Goal: Information Seeking & Learning: Check status

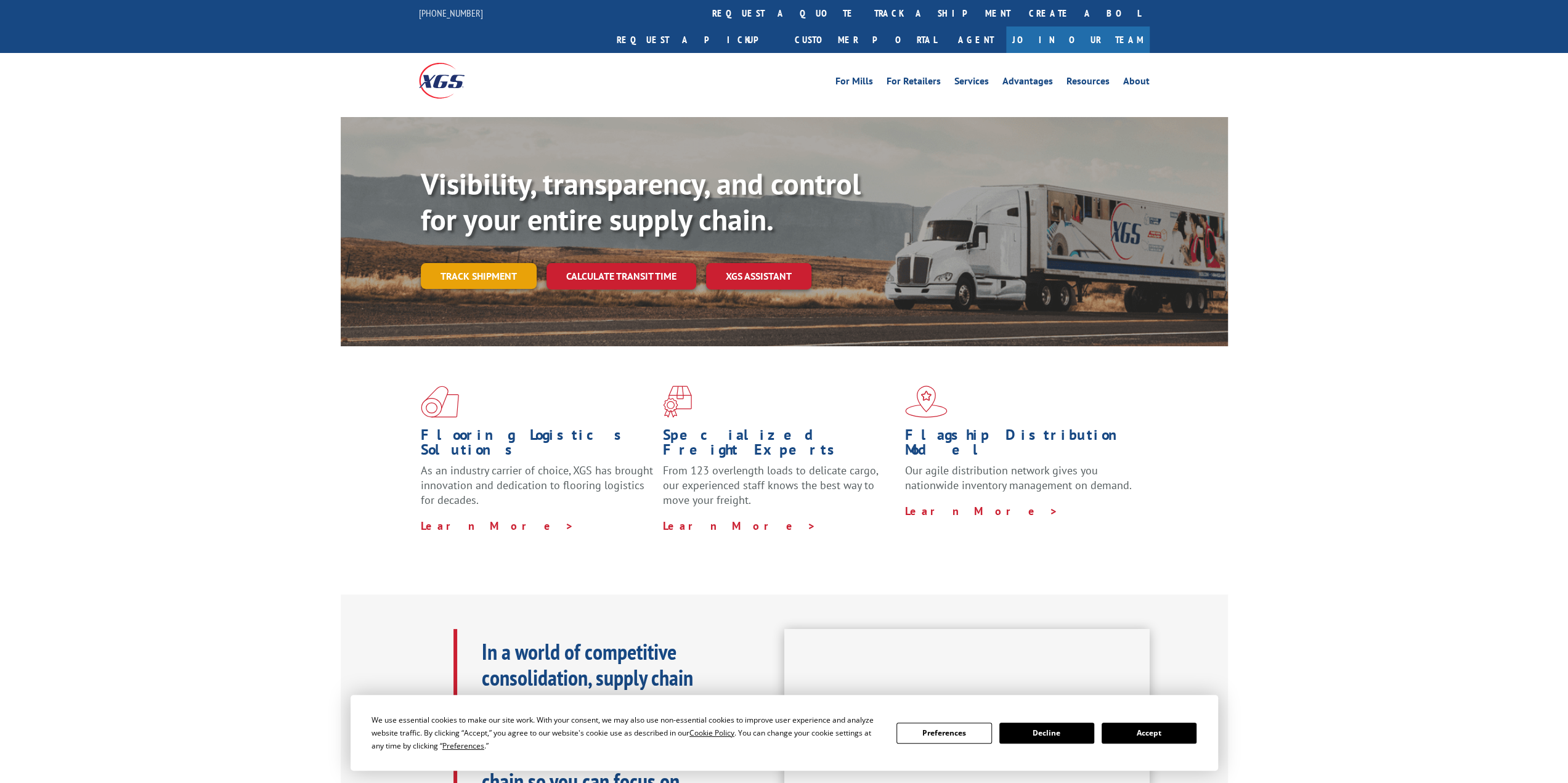
click at [497, 263] on link "Track shipment" at bounding box center [478, 276] width 116 height 26
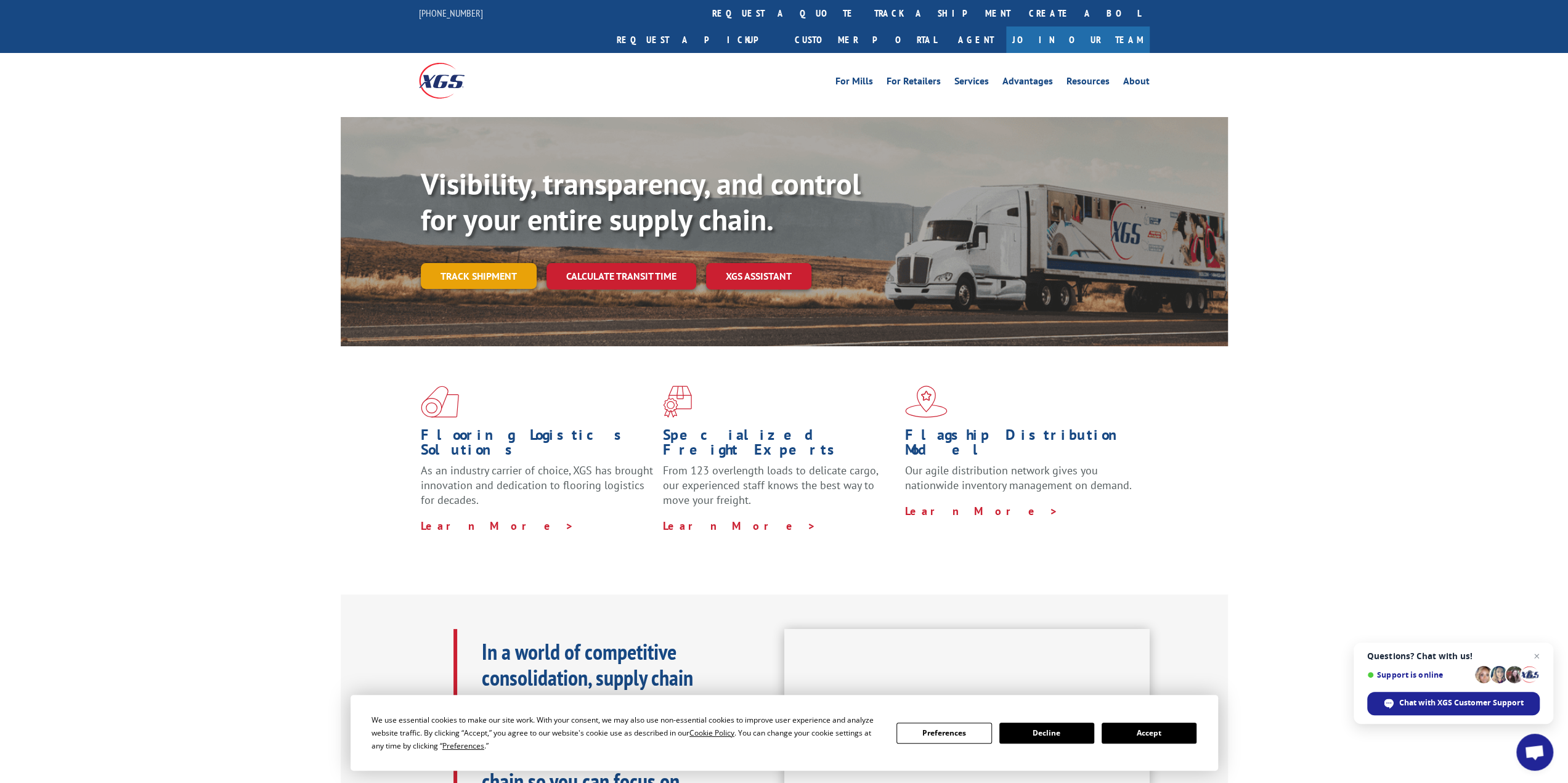
click at [428, 263] on link "Track shipment" at bounding box center [478, 276] width 116 height 26
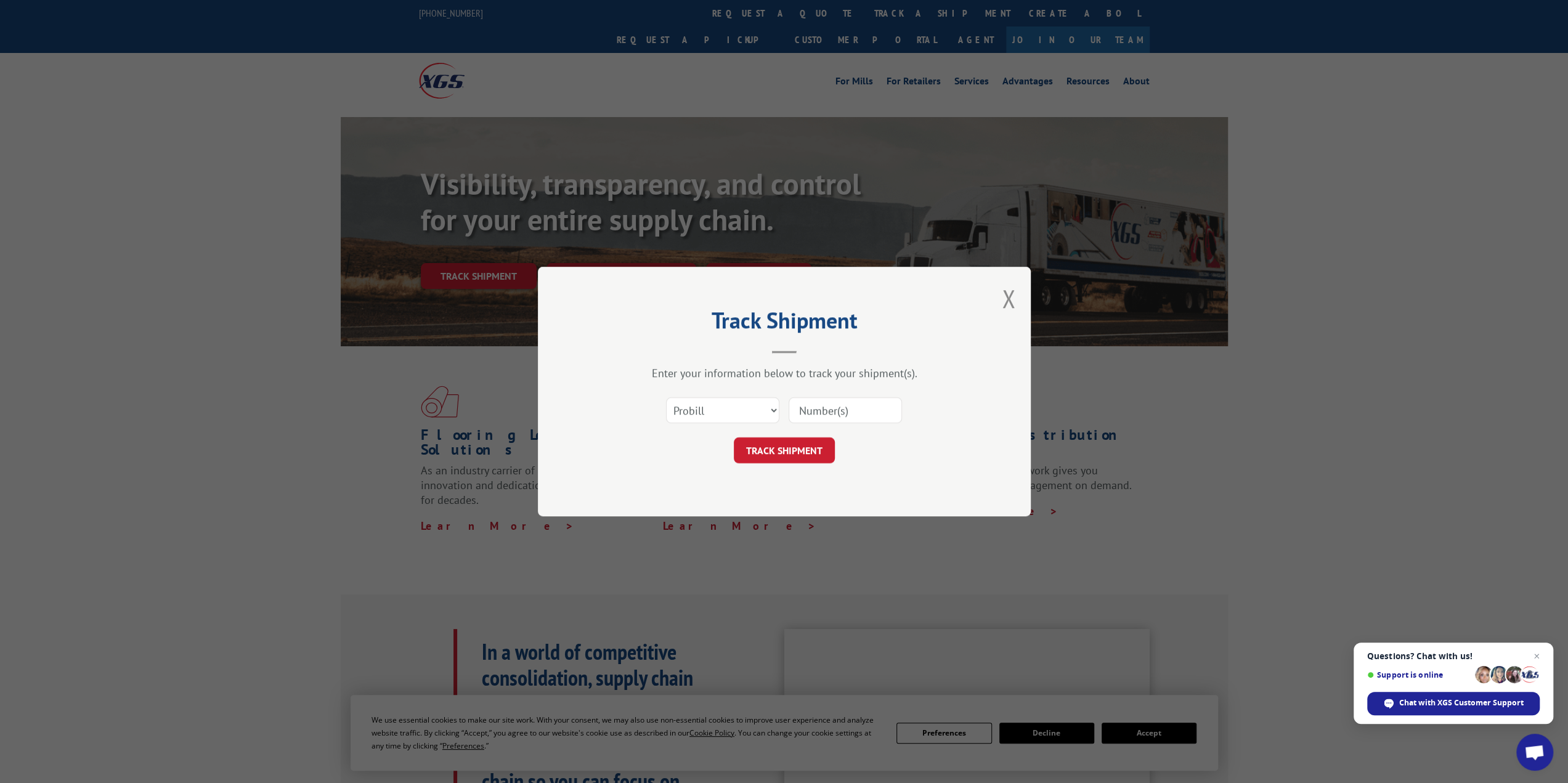
click at [854, 415] on input at bounding box center [845, 410] width 113 height 26
type input "17402309"
click button "TRACK SHIPMENT" at bounding box center [784, 450] width 101 height 26
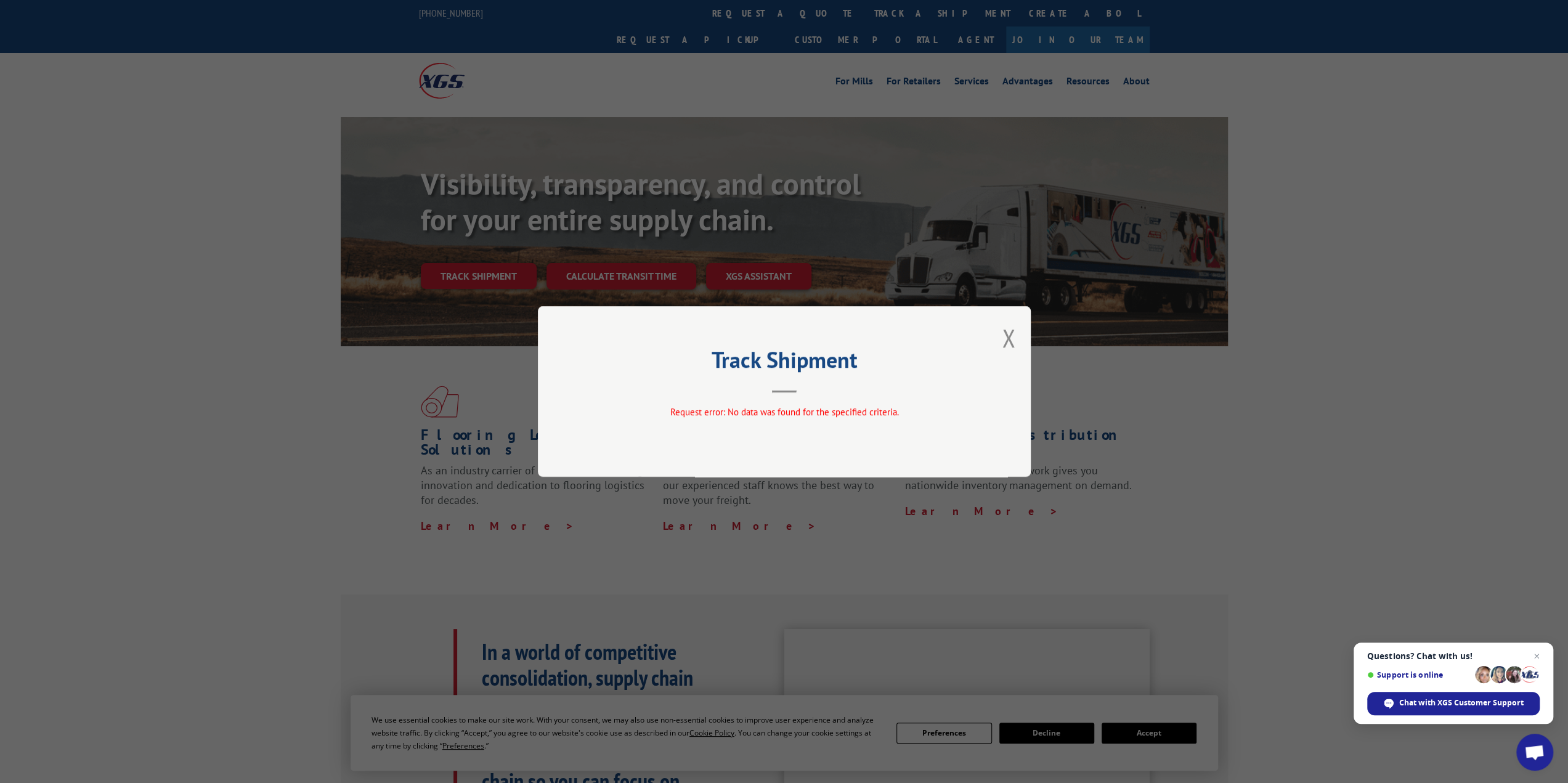
click at [1018, 333] on div "Track Shipment Request error: No data was found for the specified criteria." at bounding box center [784, 391] width 493 height 171
click at [1009, 334] on button "Close modal" at bounding box center [1009, 337] width 14 height 32
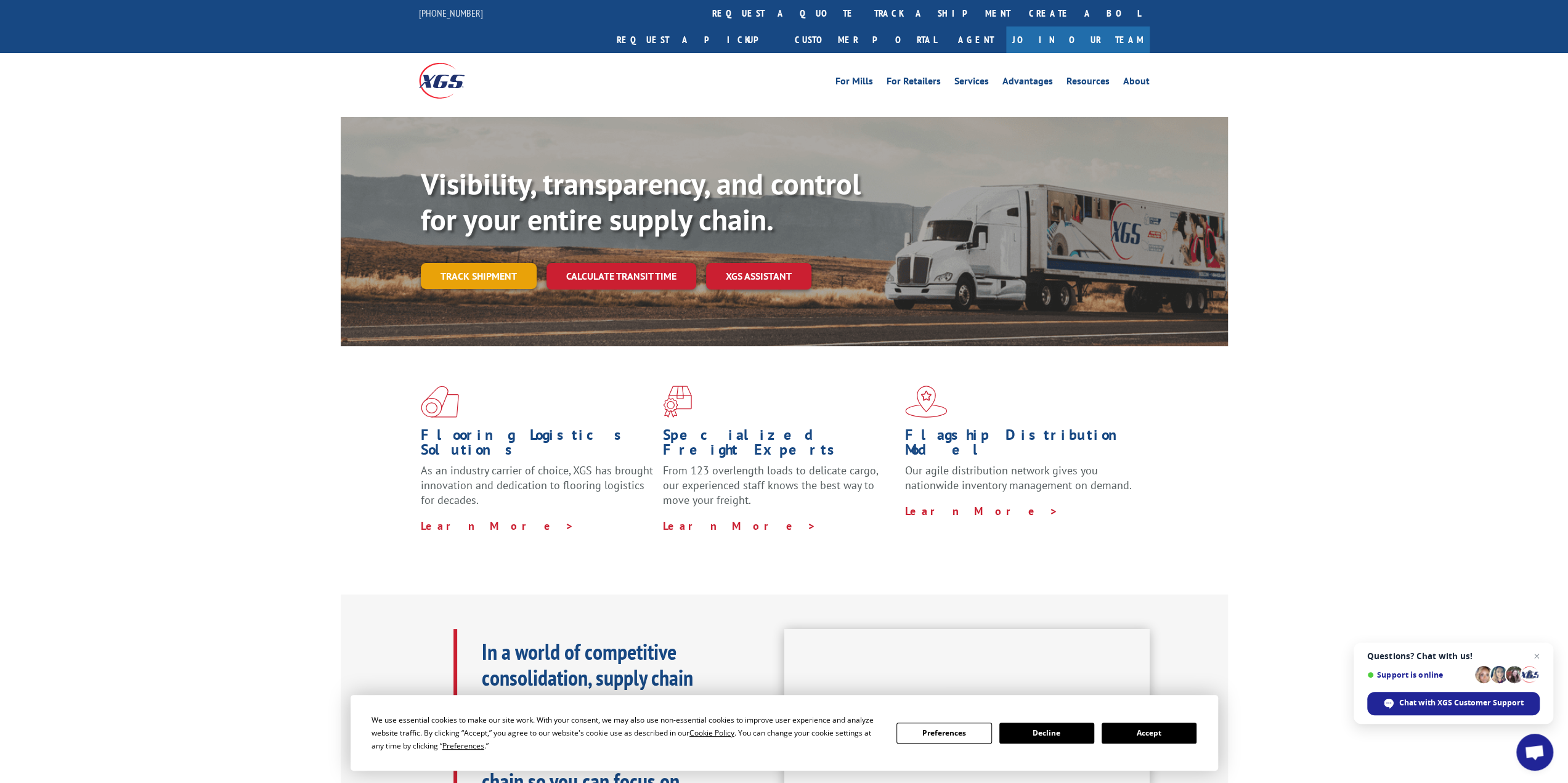
click at [426, 263] on link "Track shipment" at bounding box center [478, 276] width 116 height 26
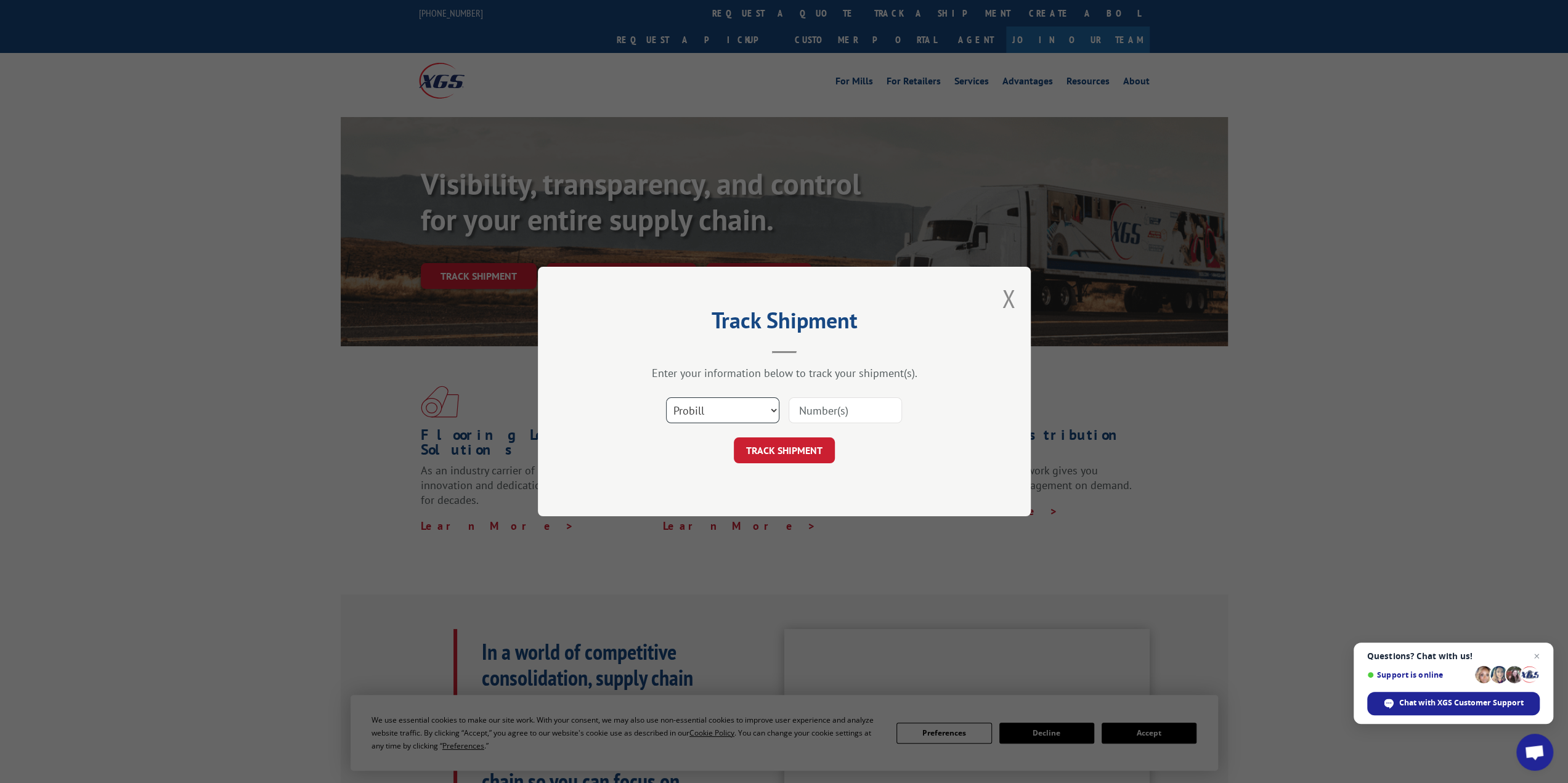
click at [752, 407] on select "Select category... Probill BOL PO" at bounding box center [722, 410] width 113 height 26
select select "bol"
click at [666, 397] on select "Select category... Probill BOL PO" at bounding box center [722, 410] width 113 height 26
click at [805, 415] on input at bounding box center [845, 410] width 113 height 26
type input "17402309"
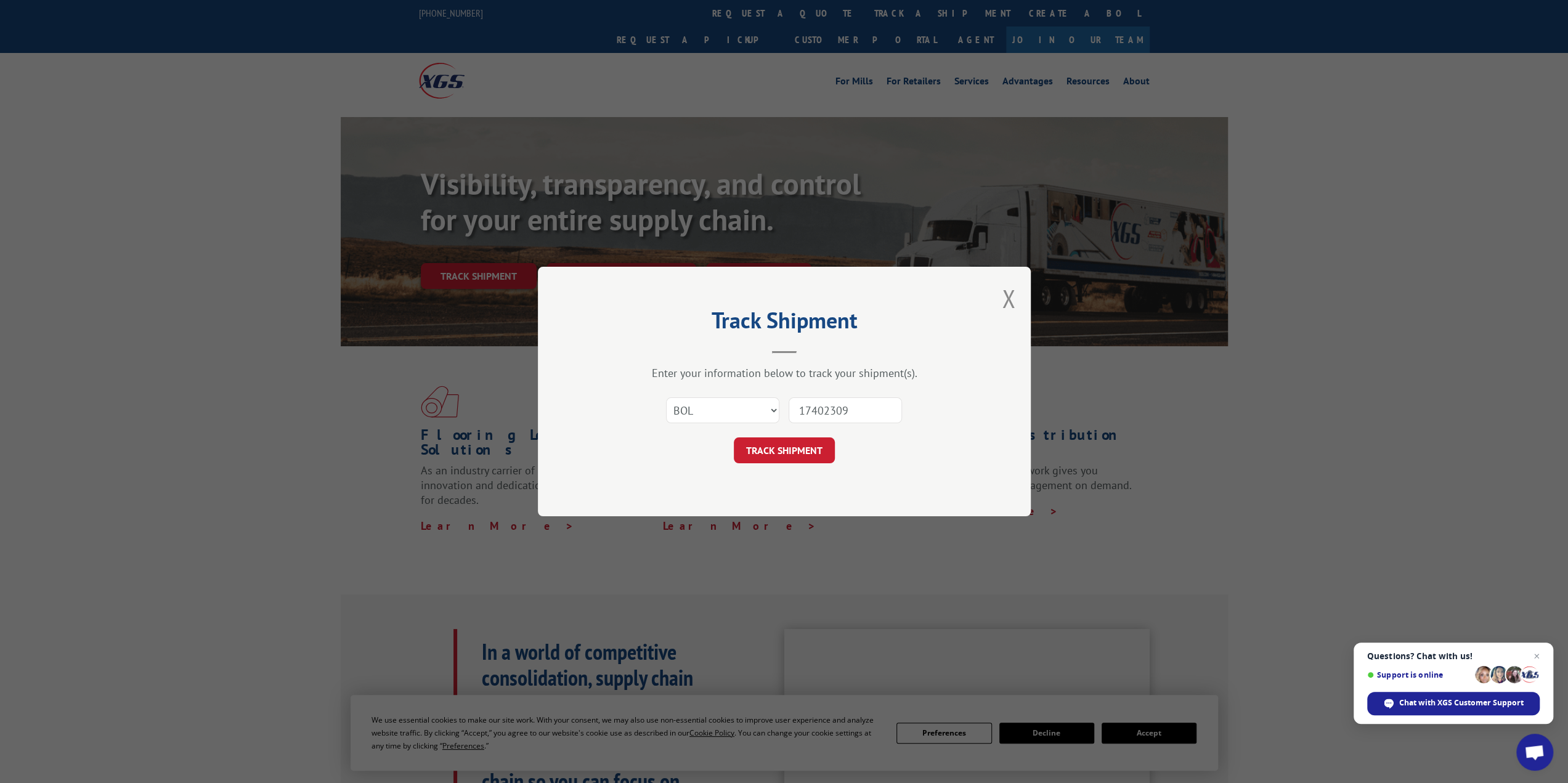
click button "TRACK SHIPMENT" at bounding box center [784, 450] width 101 height 26
